Goal: Task Accomplishment & Management: Use online tool/utility

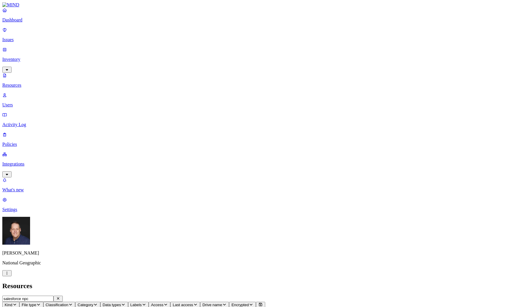
click at [42, 37] on p "Issues" at bounding box center [261, 39] width 518 height 5
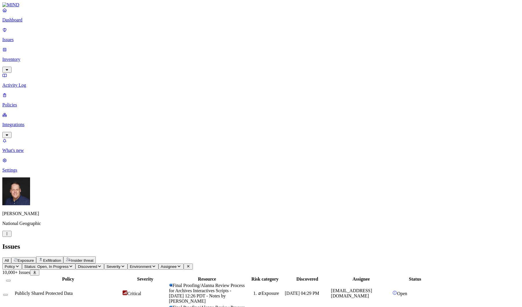
click at [392, 276] on th "Assignee" at bounding box center [361, 279] width 61 height 6
click at [177, 264] on span "Assignee" at bounding box center [169, 266] width 16 height 4
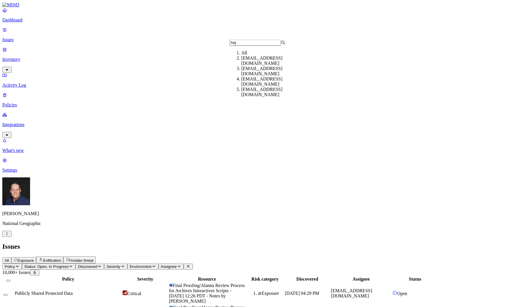
type input "hej"
click at [264, 65] on div "[EMAIL_ADDRESS][DOMAIN_NAME]" at bounding box center [269, 61] width 56 height 10
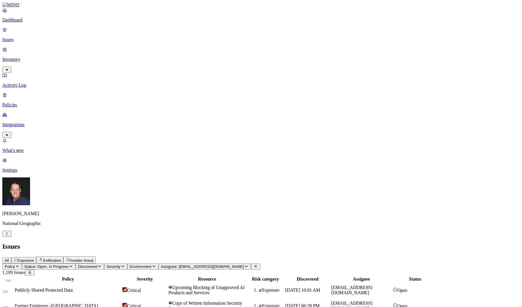
click at [73, 287] on span "Publicly Shared Protected Data" at bounding box center [44, 289] width 58 height 5
click at [122, 298] on td "Former Employee -[GEOGRAPHIC_DATA]" at bounding box center [67, 305] width 107 height 15
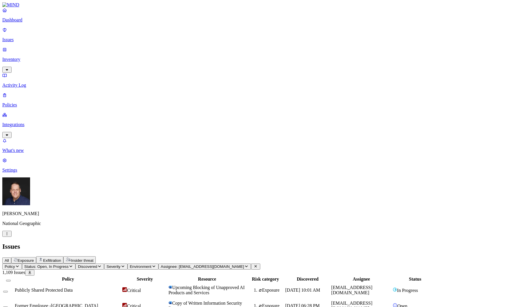
click at [248, 265] on icon "button" at bounding box center [246, 266] width 3 height 2
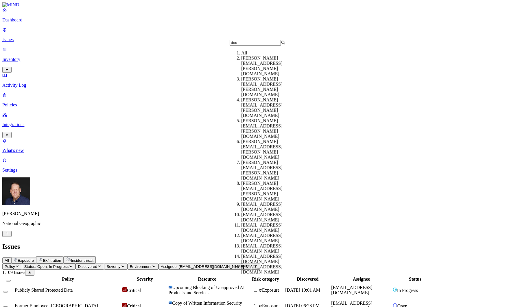
type input "doch"
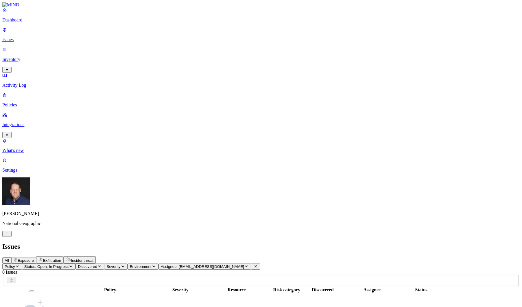
click at [249, 264] on icon "button" at bounding box center [246, 266] width 5 height 4
type input "doch"
click at [259, 76] on div "[EMAIL_ADDRESS][DOMAIN_NAME]" at bounding box center [269, 71] width 56 height 10
click at [249, 264] on icon "button" at bounding box center [246, 266] width 5 height 4
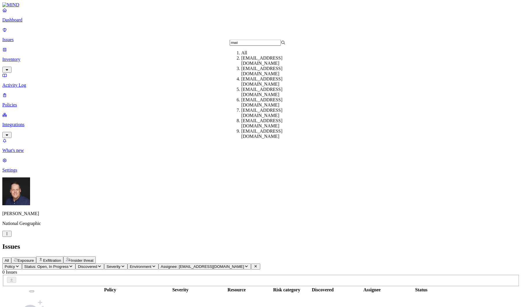
type input "mwi"
click at [258, 85] on div "[EMAIL_ADDRESS][DOMAIN_NAME]" at bounding box center [269, 81] width 56 height 10
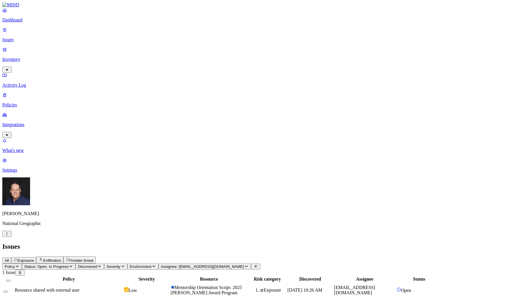
click at [244, 264] on span "Assignee: [EMAIL_ADDRESS][DOMAIN_NAME]" at bounding box center [202, 266] width 83 height 4
type input "hburk"
click at [267, 65] on div "[EMAIL_ADDRESS][DOMAIN_NAME]" at bounding box center [269, 61] width 56 height 10
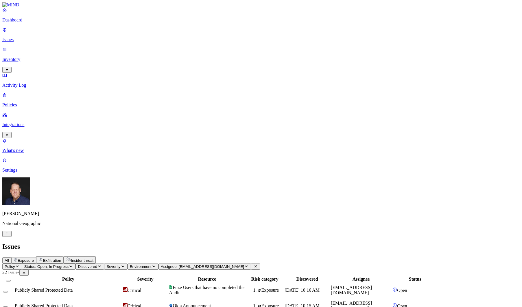
click at [122, 303] on div "Publicly Shared Protected Data" at bounding box center [68, 305] width 107 height 5
click at [249, 264] on icon "button" at bounding box center [246, 266] width 5 height 4
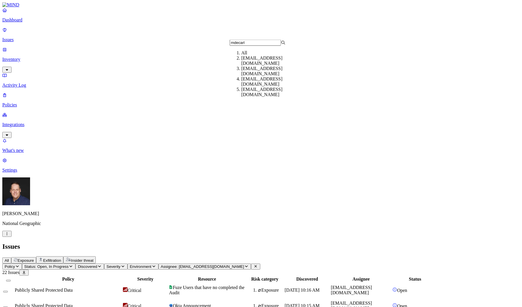
type input "mdecarl"
click at [257, 76] on div "[EMAIL_ADDRESS][DOMAIN_NAME]" at bounding box center [269, 71] width 56 height 10
